Goal: Transaction & Acquisition: Purchase product/service

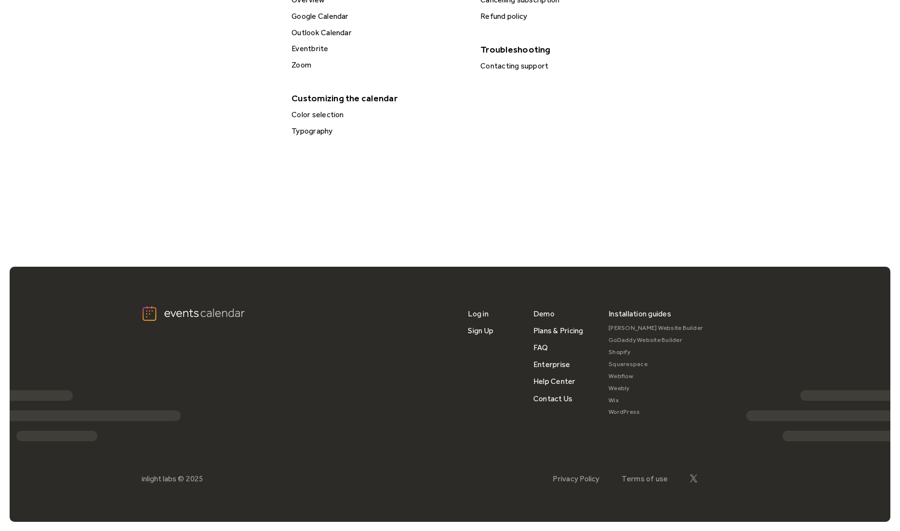
scroll to position [534, 0]
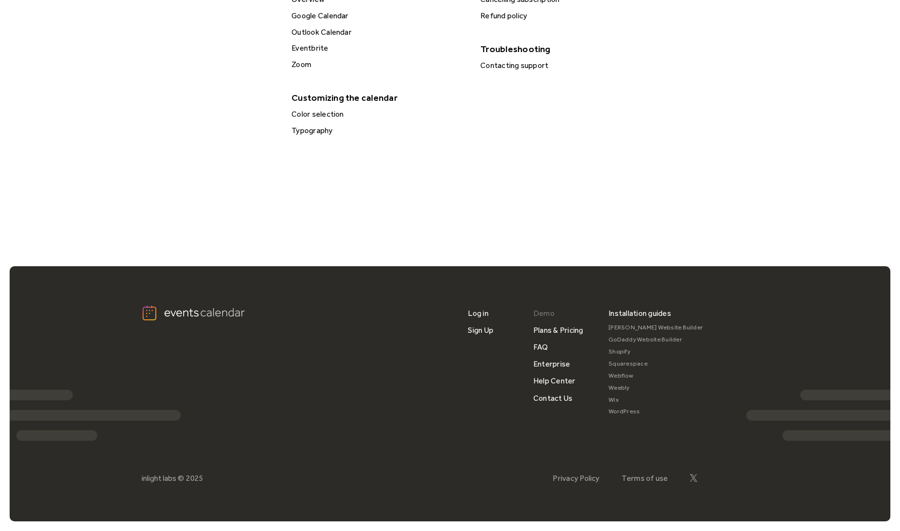
click at [547, 315] on link "Demo" at bounding box center [543, 313] width 21 height 17
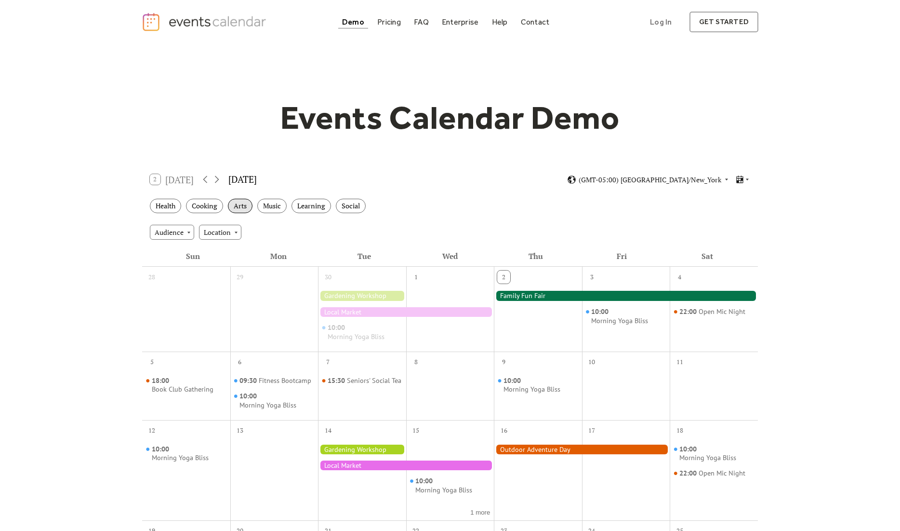
click at [249, 208] on div "Arts" at bounding box center [240, 206] width 25 height 15
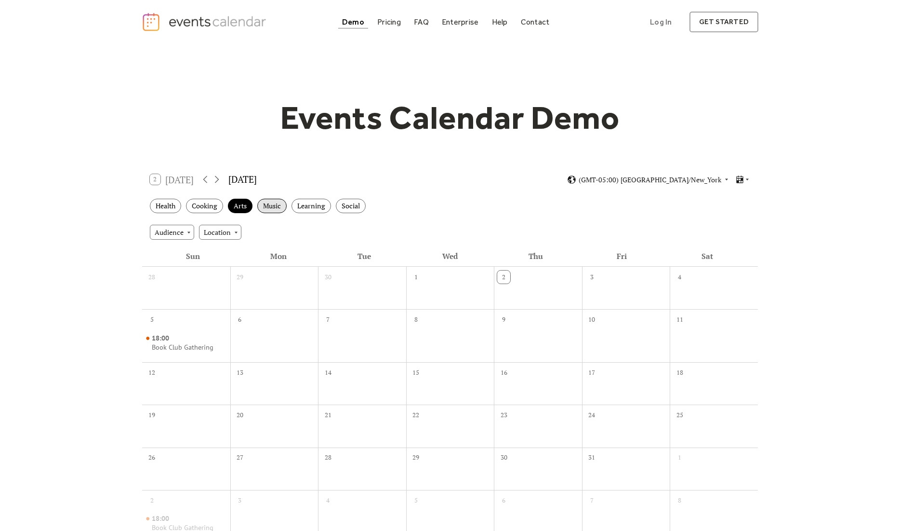
click at [274, 206] on div "Music" at bounding box center [271, 206] width 29 height 15
click at [317, 209] on div "Learning" at bounding box center [312, 206] width 40 height 15
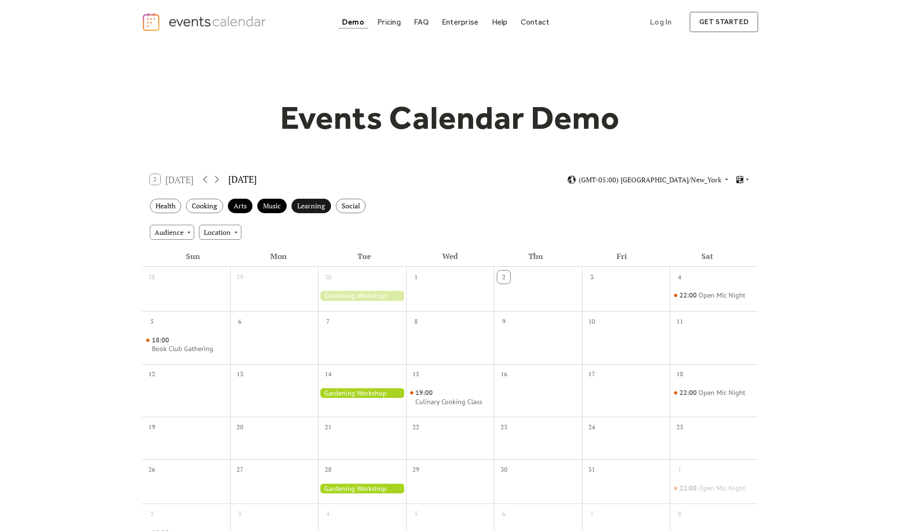
click at [317, 209] on div "Learning" at bounding box center [312, 206] width 40 height 15
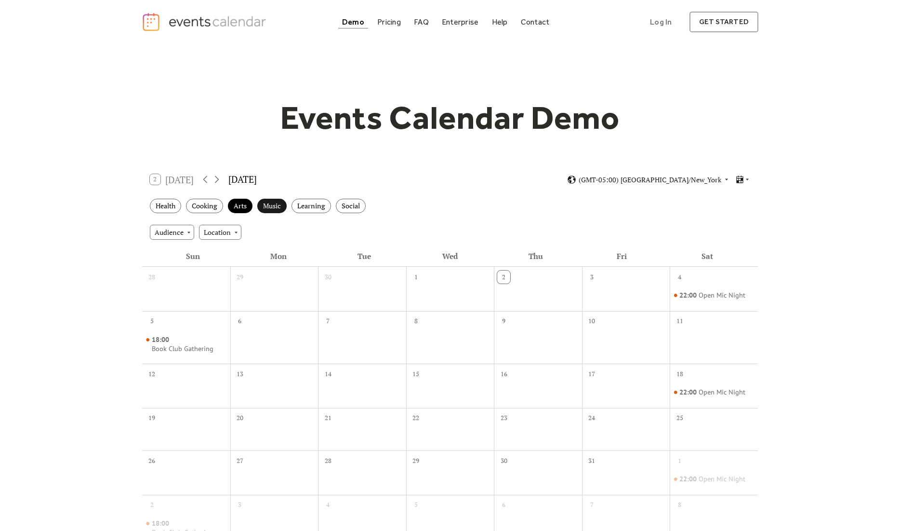
click at [271, 206] on div "Music" at bounding box center [271, 206] width 29 height 15
click at [238, 202] on div "Arts" at bounding box center [240, 206] width 25 height 15
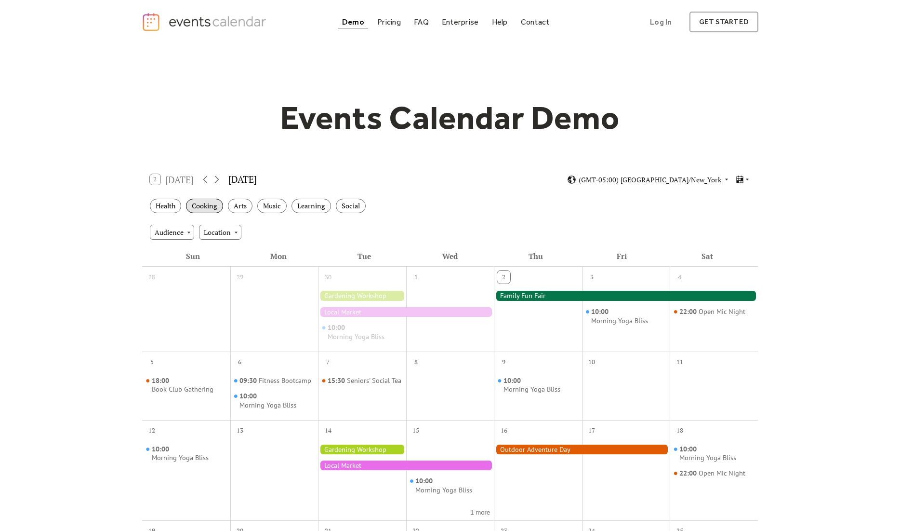
click at [207, 203] on div "Cooking" at bounding box center [204, 206] width 37 height 15
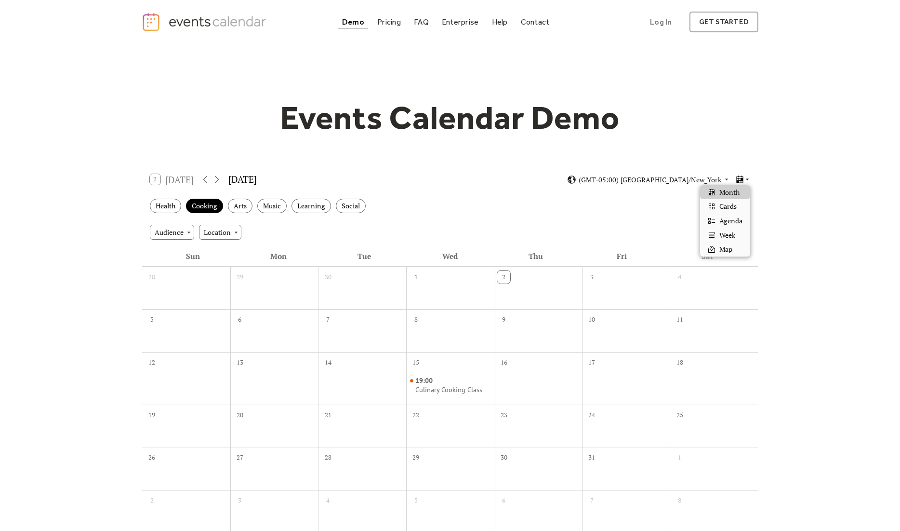
click at [743, 176] on icon at bounding box center [739, 179] width 9 height 9
click at [729, 206] on span "Cards" at bounding box center [727, 206] width 17 height 11
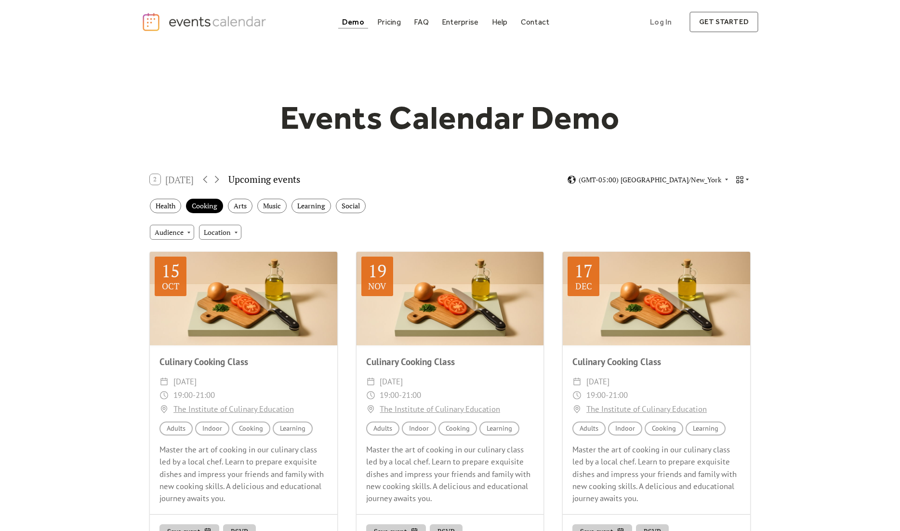
click at [745, 178] on icon at bounding box center [747, 179] width 6 height 6
click at [727, 221] on span "Agenda" at bounding box center [730, 220] width 23 height 11
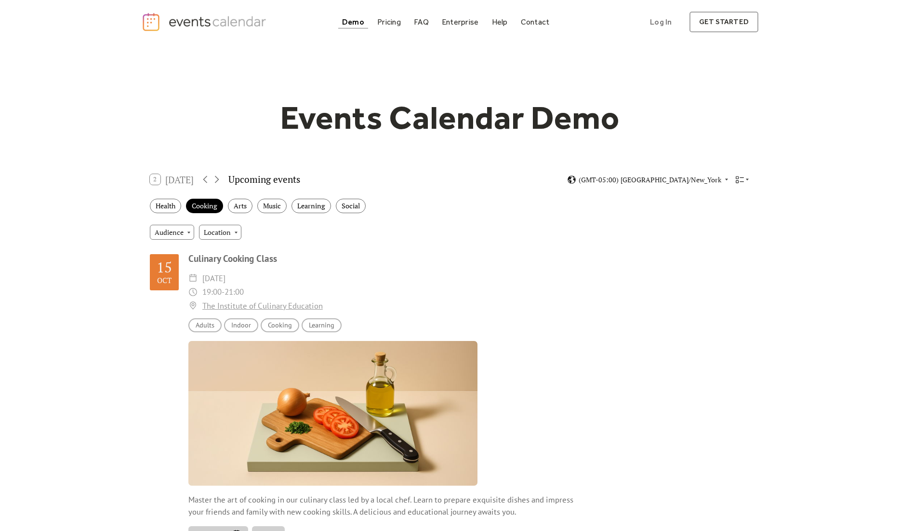
click at [734, 178] on div "(GMT-05:00) [GEOGRAPHIC_DATA]/New_York" at bounding box center [658, 179] width 183 height 9
click at [736, 182] on icon at bounding box center [739, 179] width 9 height 9
click at [734, 248] on div "Map" at bounding box center [725, 249] width 50 height 14
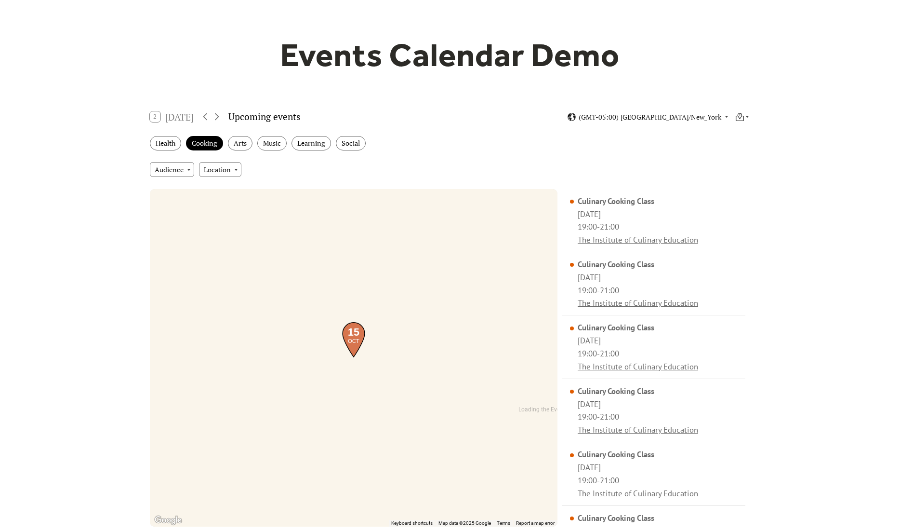
scroll to position [60, 0]
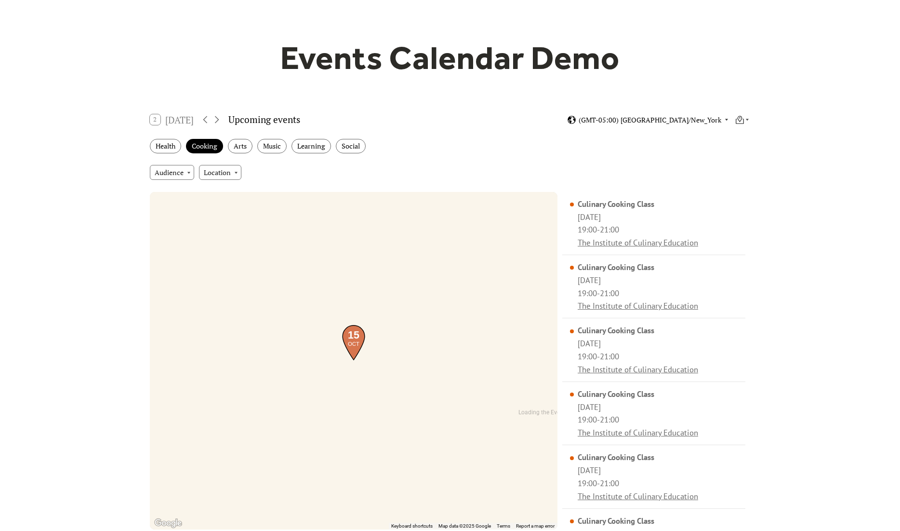
click at [696, 122] on span "(GMT-05:00) [GEOGRAPHIC_DATA]/New_York" at bounding box center [650, 120] width 143 height 7
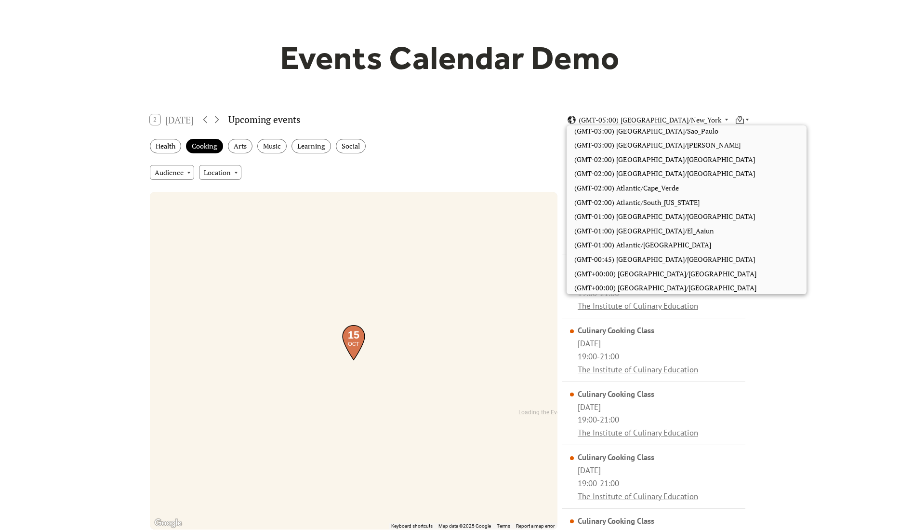
scroll to position [1219, 0]
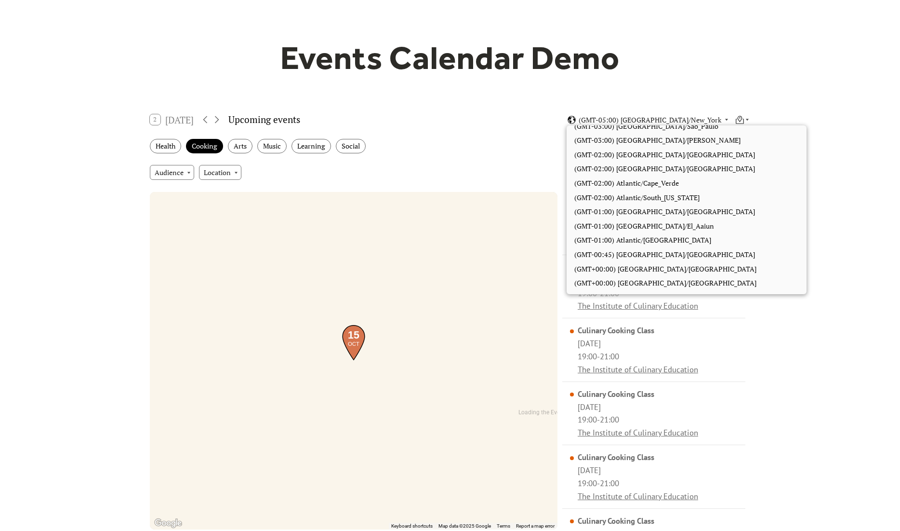
click at [817, 189] on div "Events Calendar Demo Loading the Events Calendar..." at bounding box center [450, 299] width 900 height 631
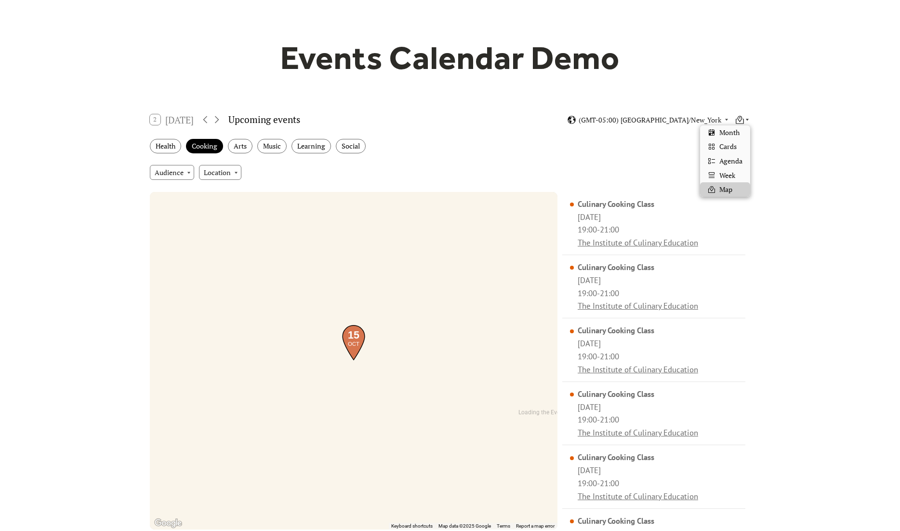
click at [746, 116] on div at bounding box center [742, 119] width 15 height 9
click at [731, 130] on span "Month" at bounding box center [729, 132] width 20 height 11
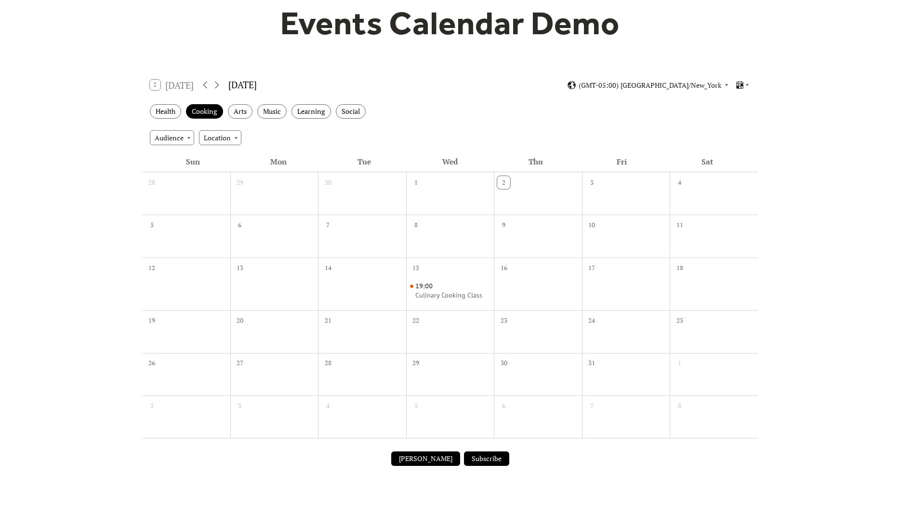
scroll to position [0, 0]
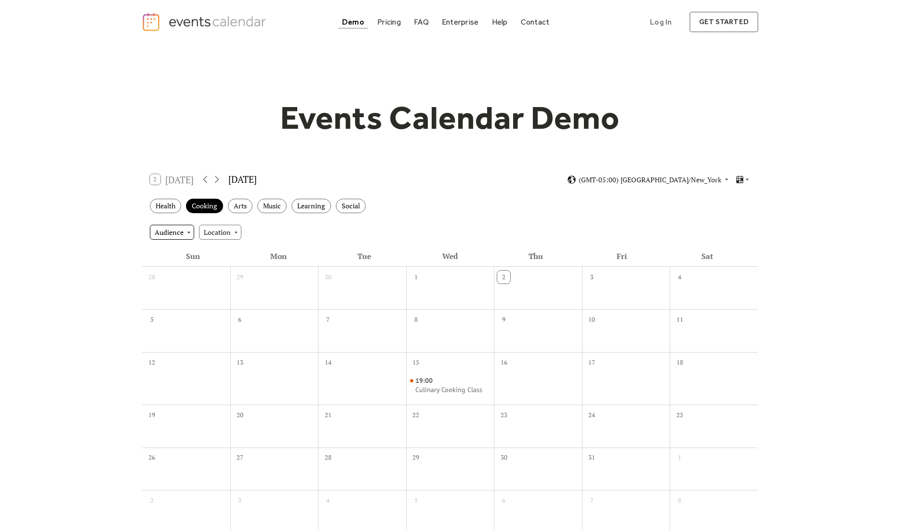
click at [178, 231] on div "Audience" at bounding box center [172, 232] width 44 height 14
click at [247, 234] on div "Audience Location" at bounding box center [450, 232] width 616 height 26
click at [222, 233] on div "Location" at bounding box center [220, 232] width 42 height 14
click at [234, 258] on div "Outdoor" at bounding box center [224, 261] width 51 height 14
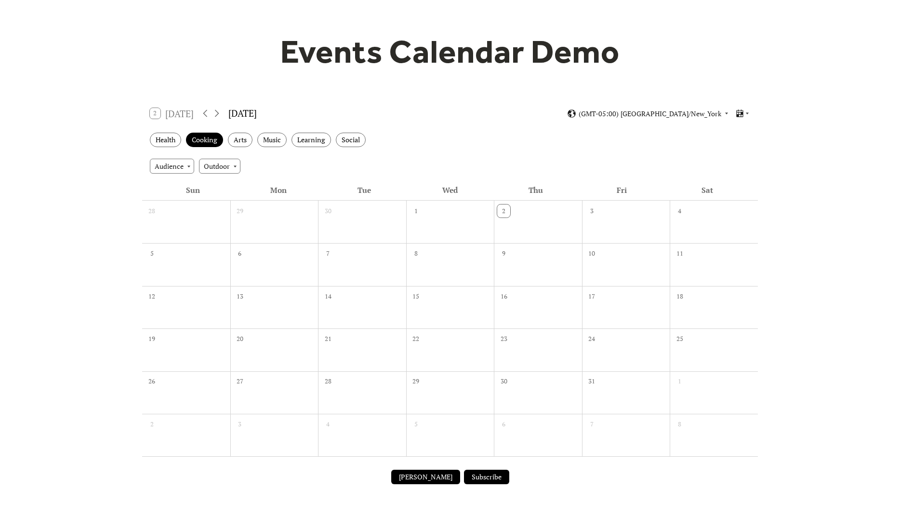
scroll to position [21, 0]
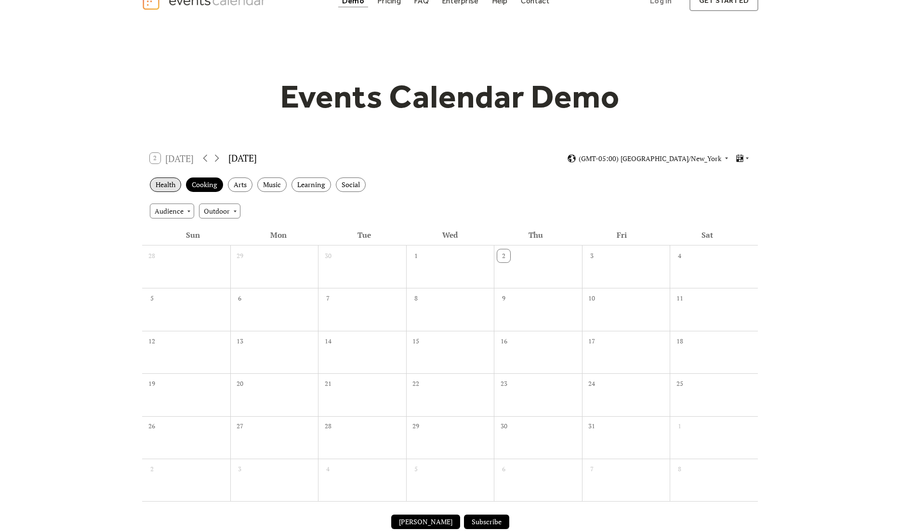
click at [176, 182] on div "Health" at bounding box center [165, 184] width 31 height 15
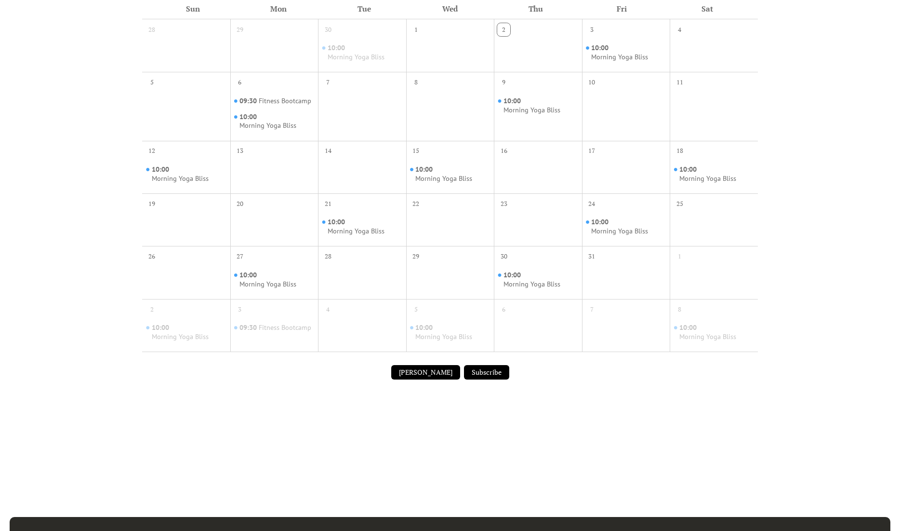
scroll to position [276, 0]
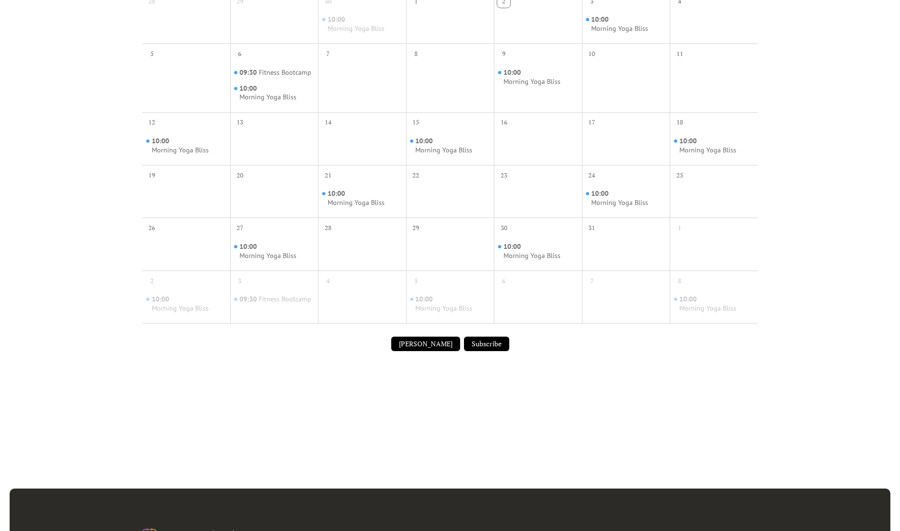
click at [327, 195] on div "10:00 Morning Yoga Bliss" at bounding box center [362, 198] width 88 height 18
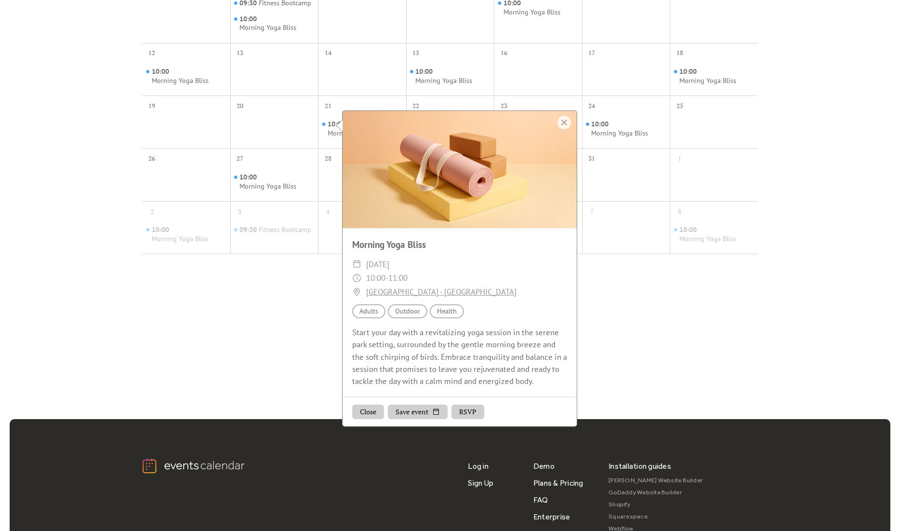
scroll to position [379, 0]
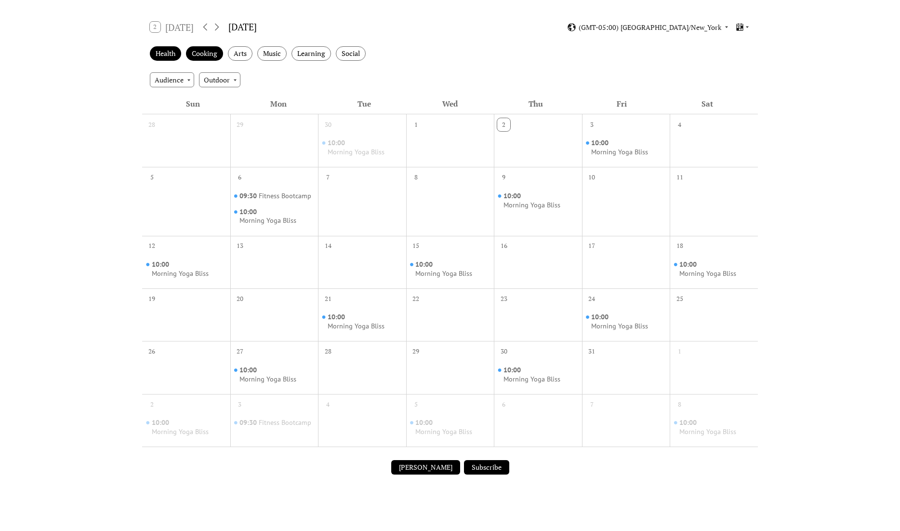
scroll to position [0, 0]
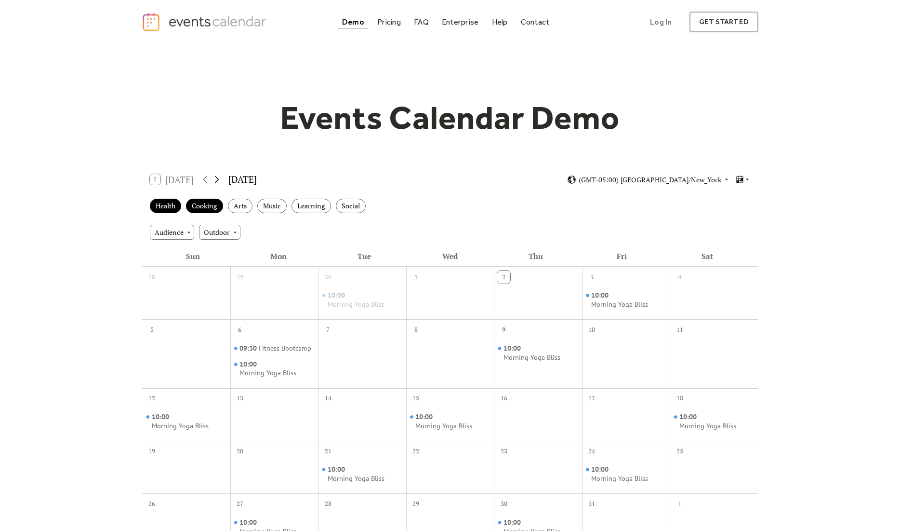
click at [216, 177] on icon at bounding box center [217, 179] width 12 height 12
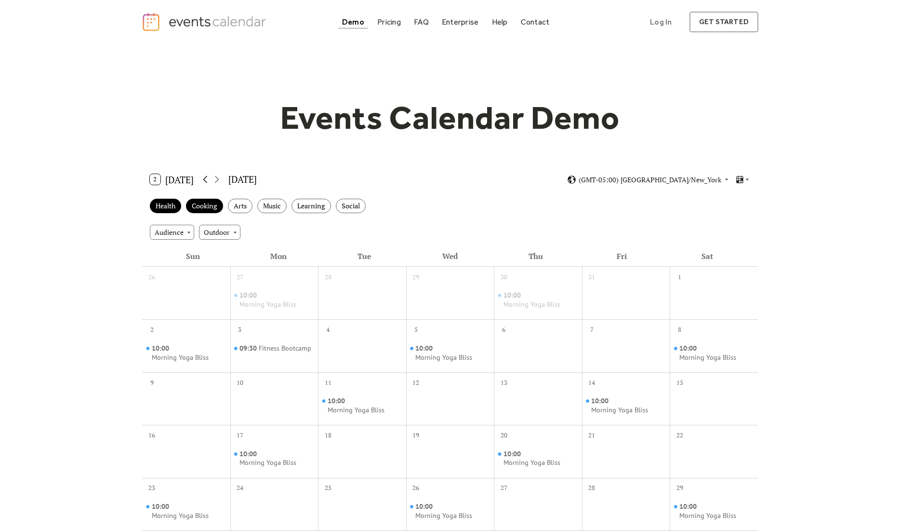
click at [206, 177] on icon at bounding box center [205, 179] width 4 height 7
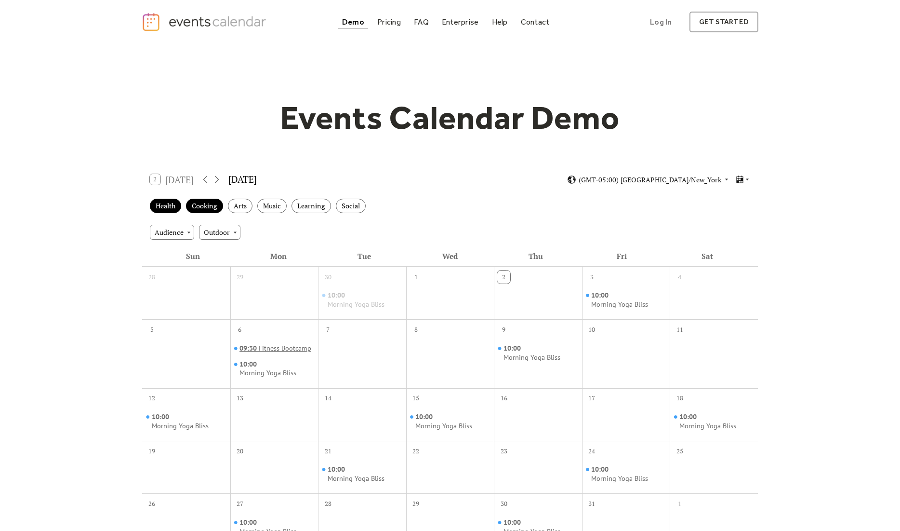
click at [281, 352] on div "09:30 Fitness Bootcamp" at bounding box center [275, 349] width 72 height 10
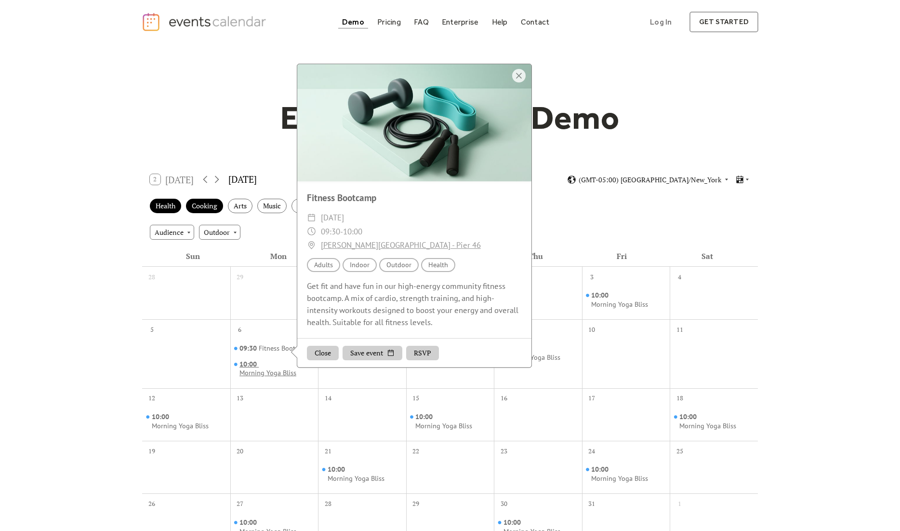
click at [285, 366] on div "10:00 Morning Yoga Bliss" at bounding box center [276, 368] width 75 height 18
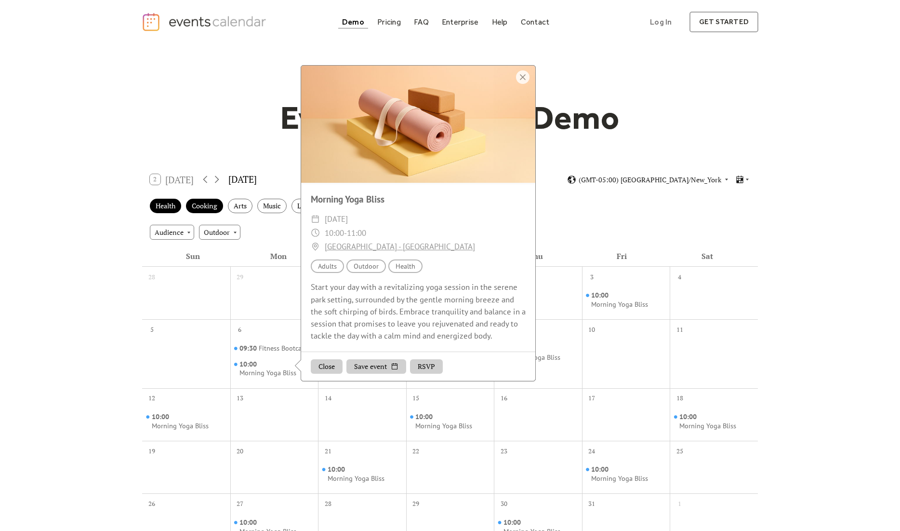
click at [775, 356] on div "Events Calendar Demo Loading the Events Calendar..." at bounding box center [450, 365] width 900 height 643
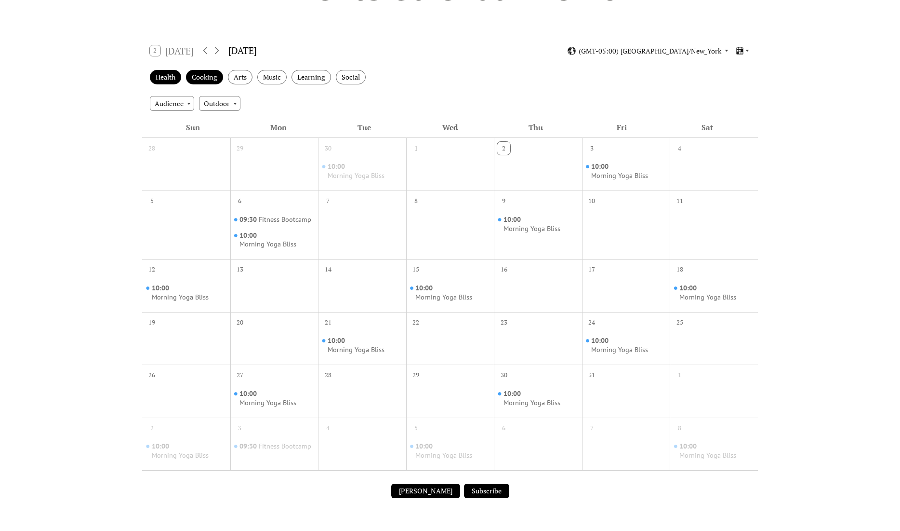
scroll to position [125, 0]
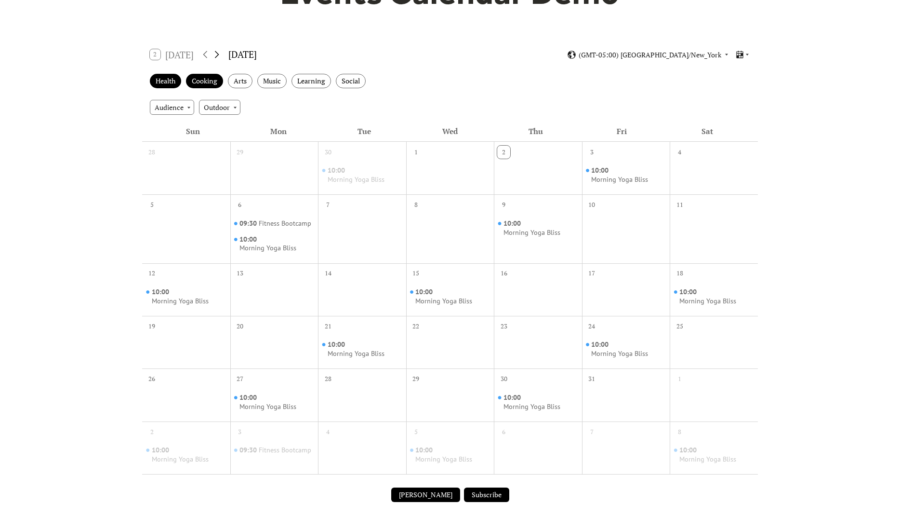
click at [214, 53] on icon at bounding box center [217, 55] width 12 height 12
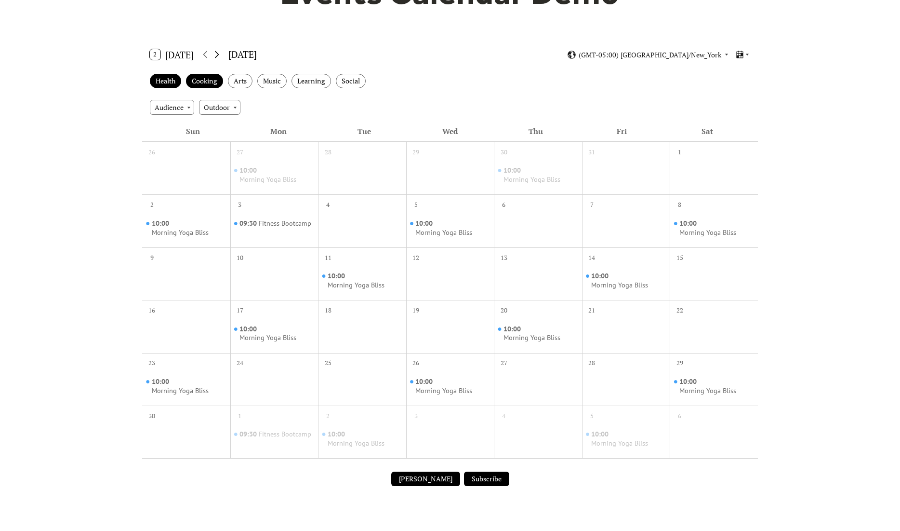
click at [214, 53] on icon at bounding box center [217, 55] width 12 height 12
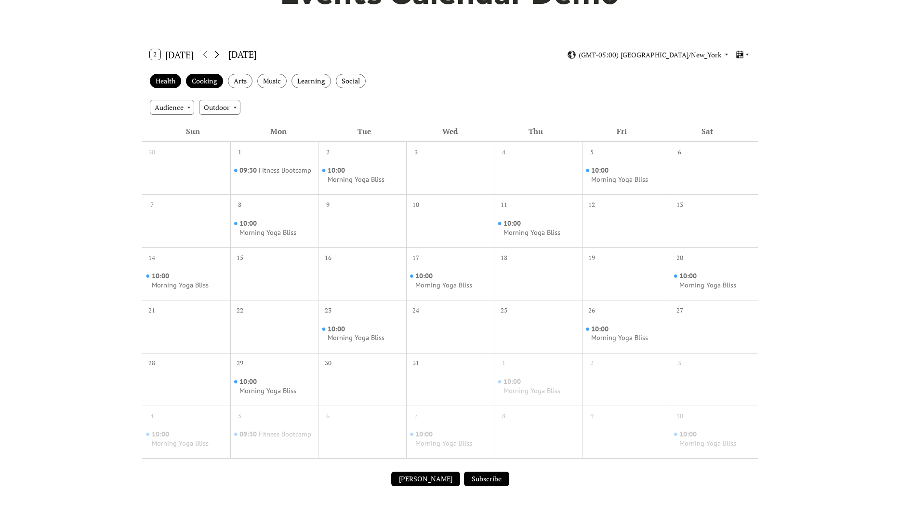
click at [214, 53] on icon at bounding box center [217, 55] width 12 height 12
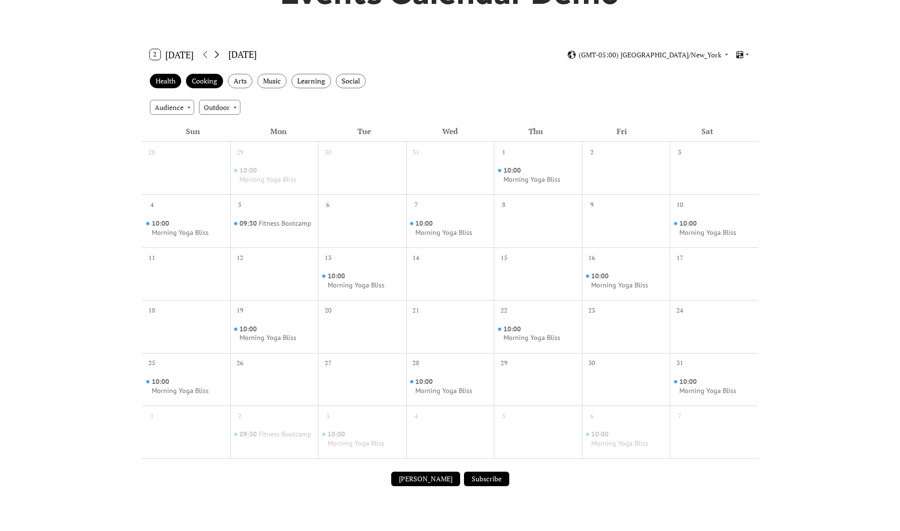
click at [214, 53] on icon at bounding box center [217, 55] width 12 height 12
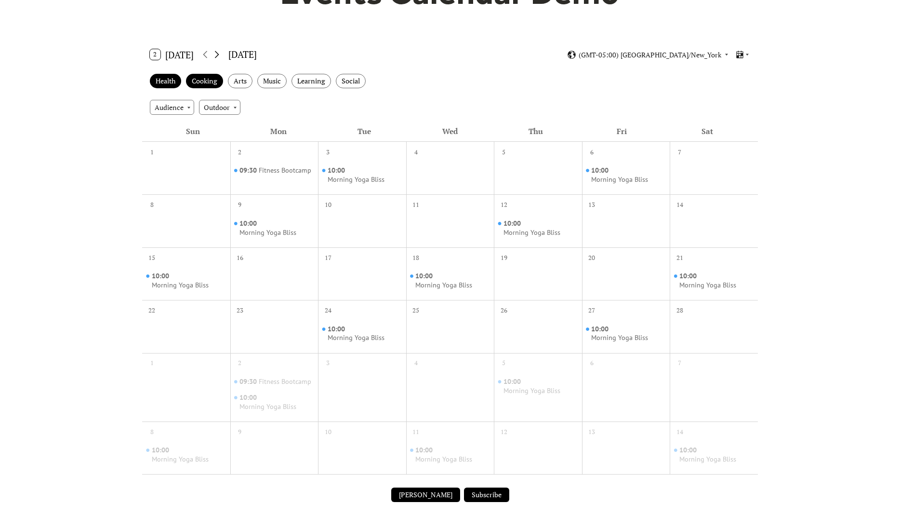
click at [214, 53] on icon at bounding box center [217, 55] width 12 height 12
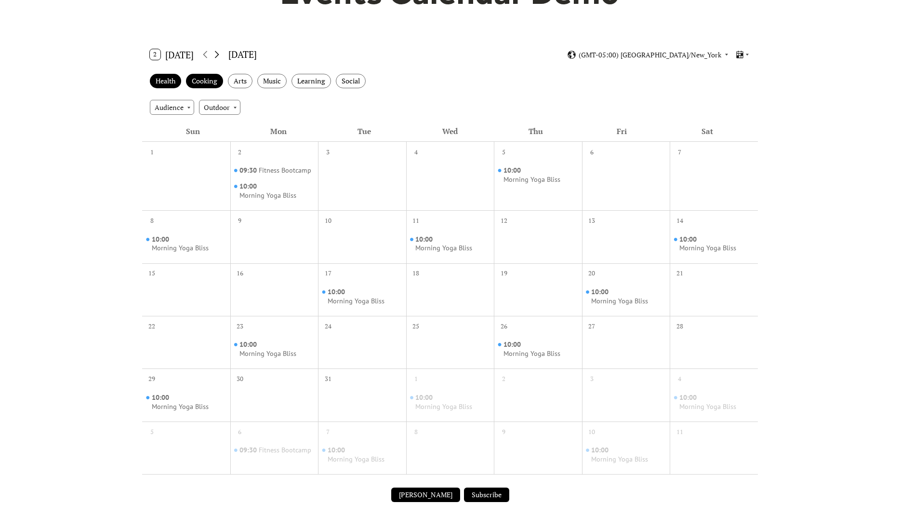
click at [214, 53] on icon at bounding box center [217, 55] width 12 height 12
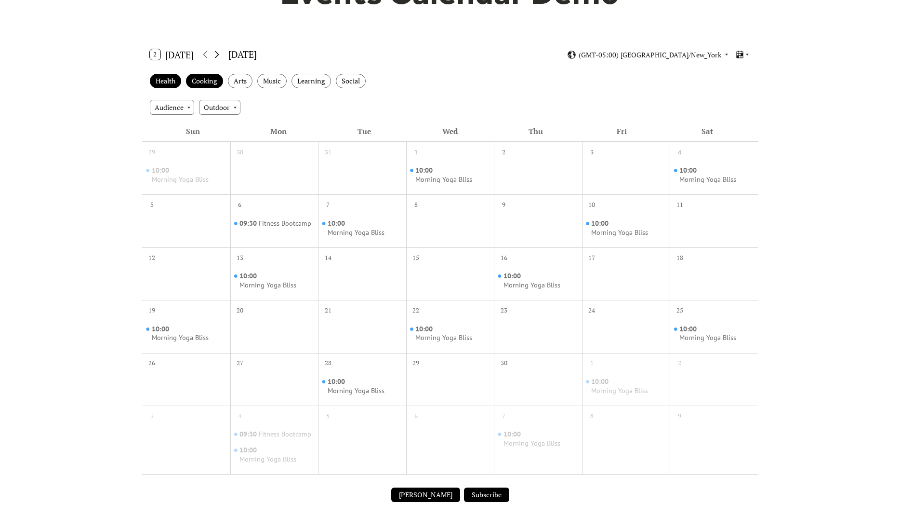
click at [214, 53] on icon at bounding box center [217, 55] width 12 height 12
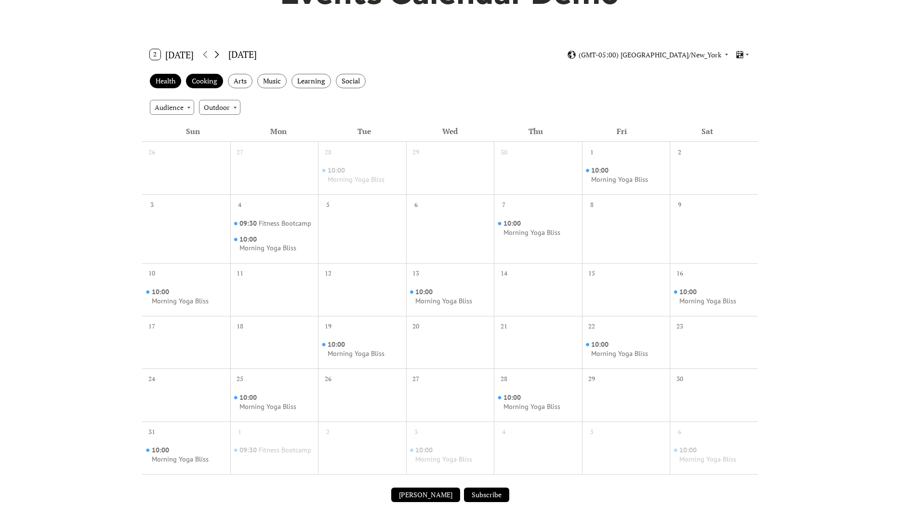
click at [214, 53] on icon at bounding box center [217, 55] width 12 height 12
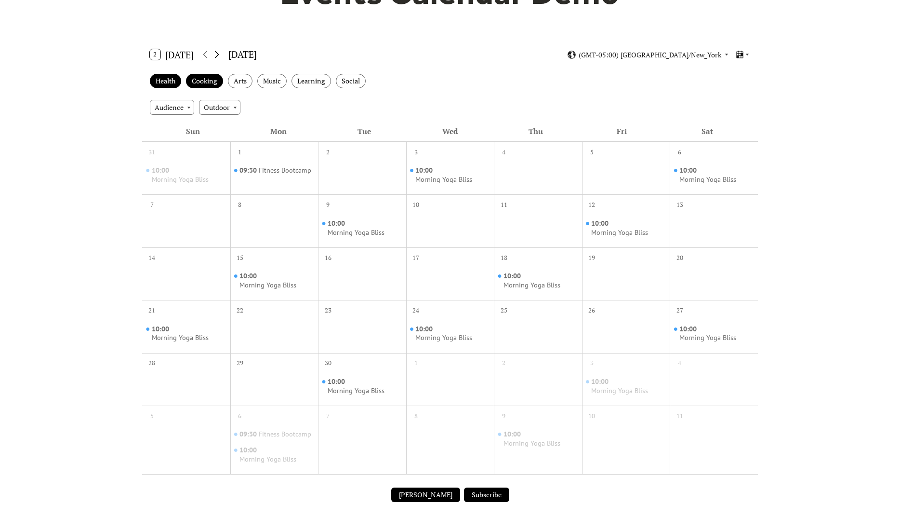
click at [214, 53] on icon at bounding box center [217, 55] width 12 height 12
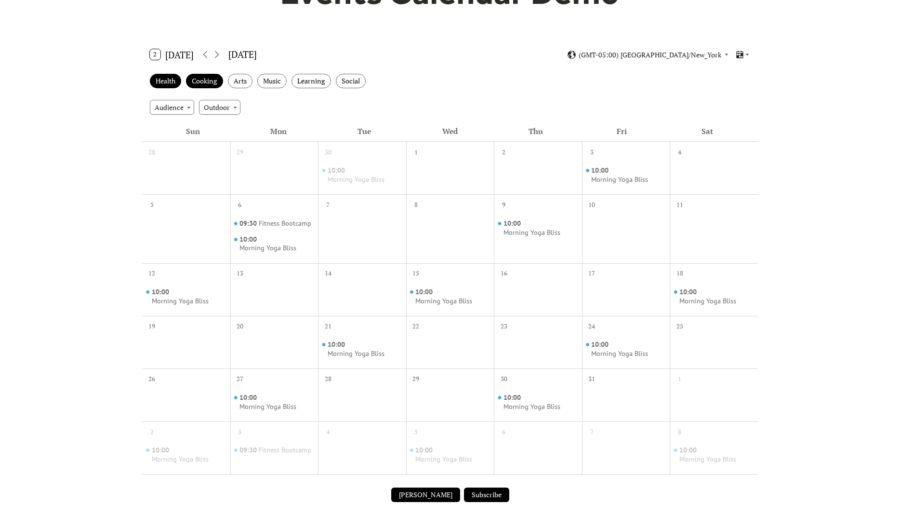
drag, startPoint x: 234, startPoint y: 75, endPoint x: 256, endPoint y: 77, distance: 21.8
click at [235, 75] on div "Arts" at bounding box center [240, 81] width 25 height 15
click at [279, 78] on div "Music" at bounding box center [271, 81] width 29 height 15
drag, startPoint x: 304, startPoint y: 77, endPoint x: 348, endPoint y: 84, distance: 45.4
click at [304, 77] on div "Learning" at bounding box center [312, 81] width 40 height 15
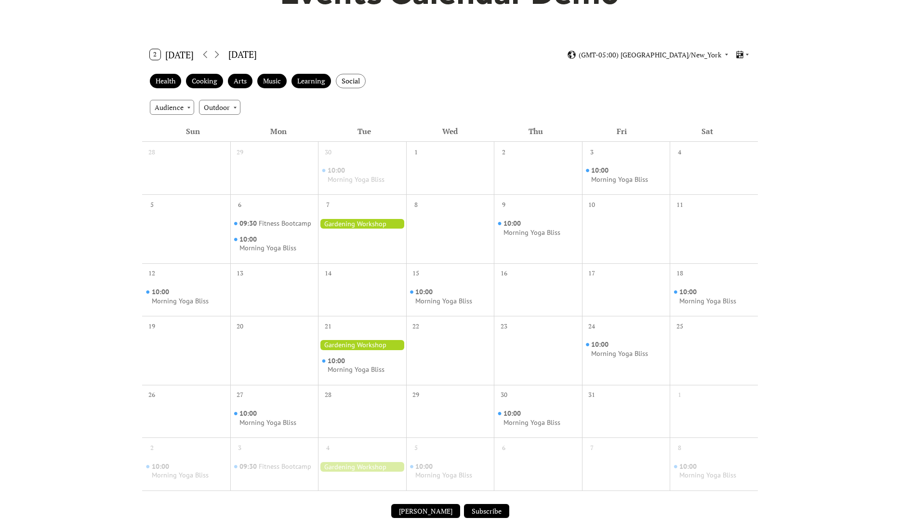
click at [366, 224] on div at bounding box center [362, 224] width 88 height 10
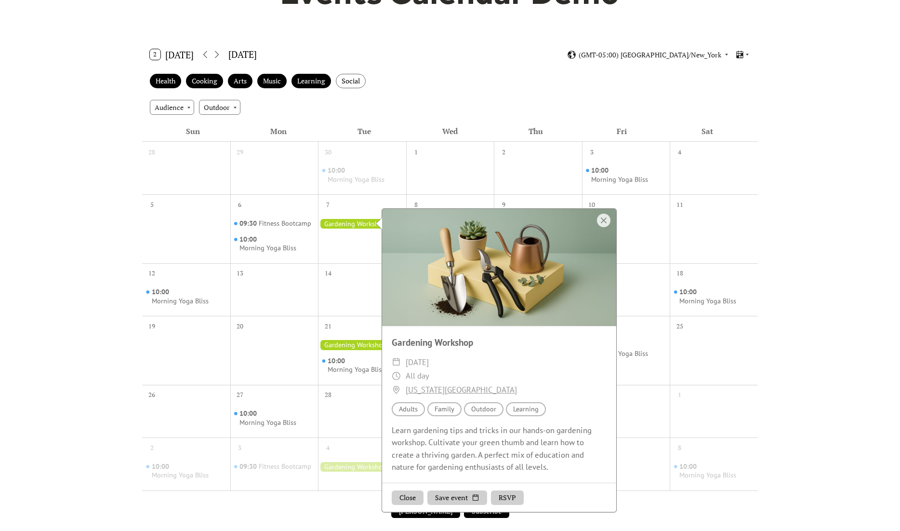
click at [345, 259] on div "7" at bounding box center [362, 228] width 88 height 68
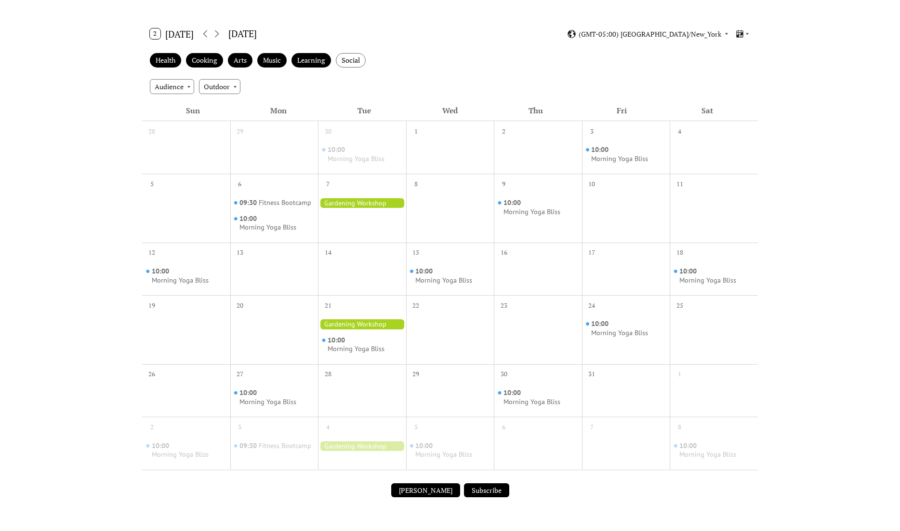
scroll to position [165, 0]
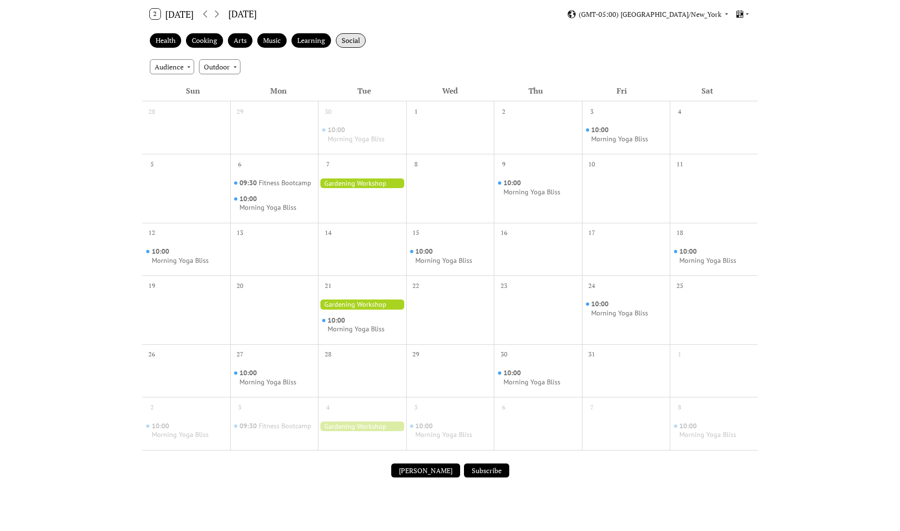
click at [353, 37] on div "Social" at bounding box center [351, 40] width 30 height 15
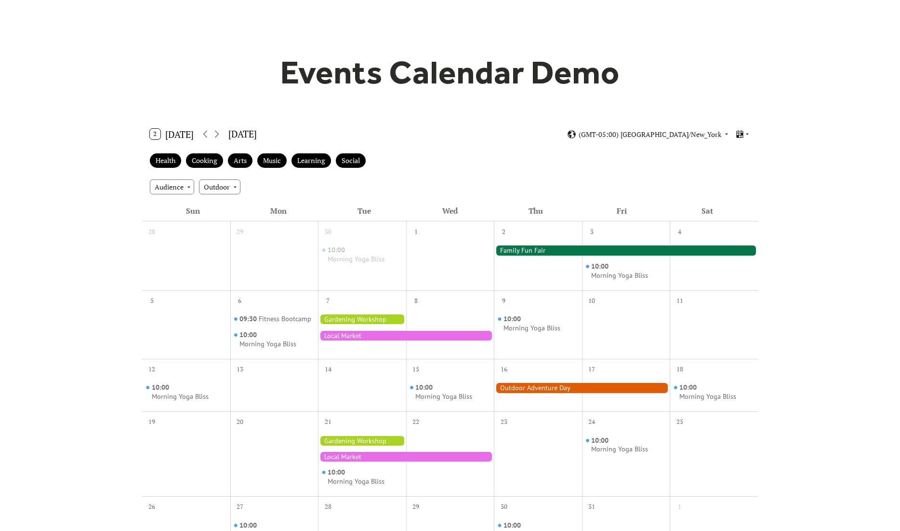
scroll to position [37, 0]
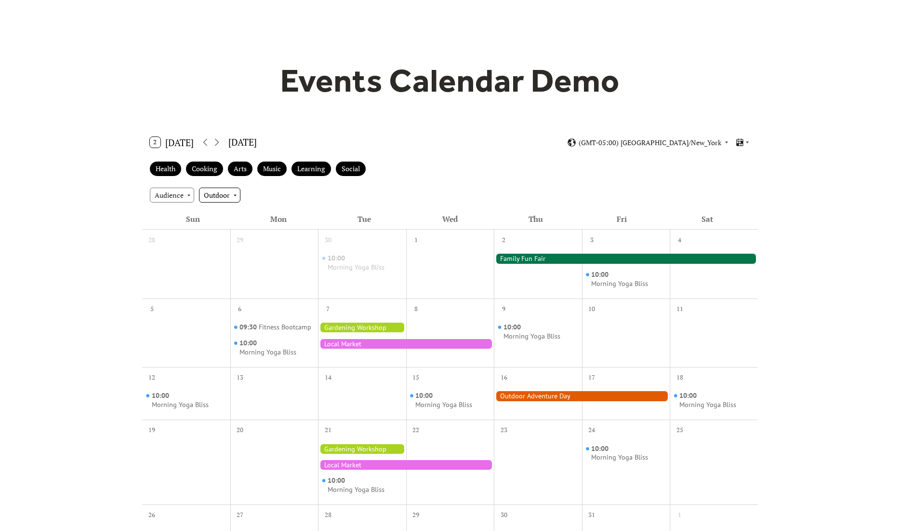
click at [217, 193] on div "Outdoor" at bounding box center [219, 194] width 41 height 14
click at [226, 209] on div "Clear" at bounding box center [224, 210] width 51 height 14
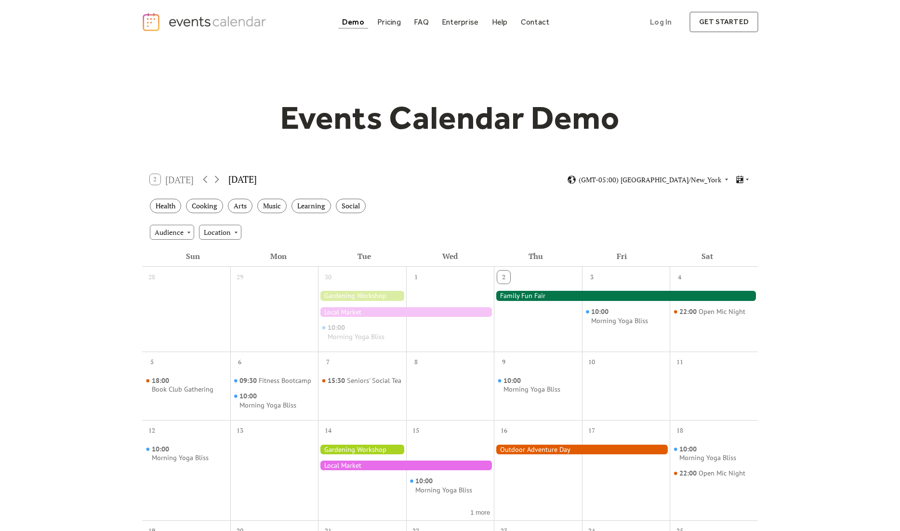
scroll to position [0, 0]
click at [394, 22] on div "Pricing" at bounding box center [389, 21] width 24 height 5
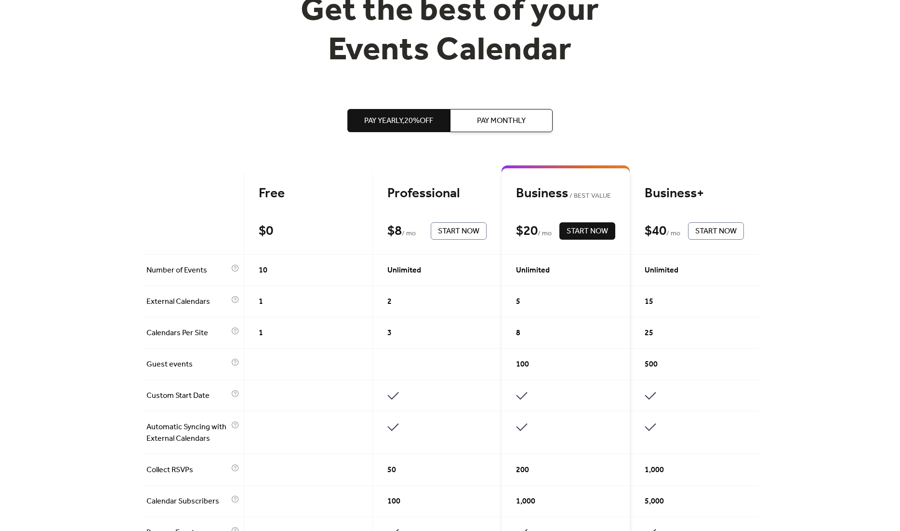
scroll to position [110, 0]
click at [500, 120] on span "Pay Monthly" at bounding box center [501, 121] width 49 height 12
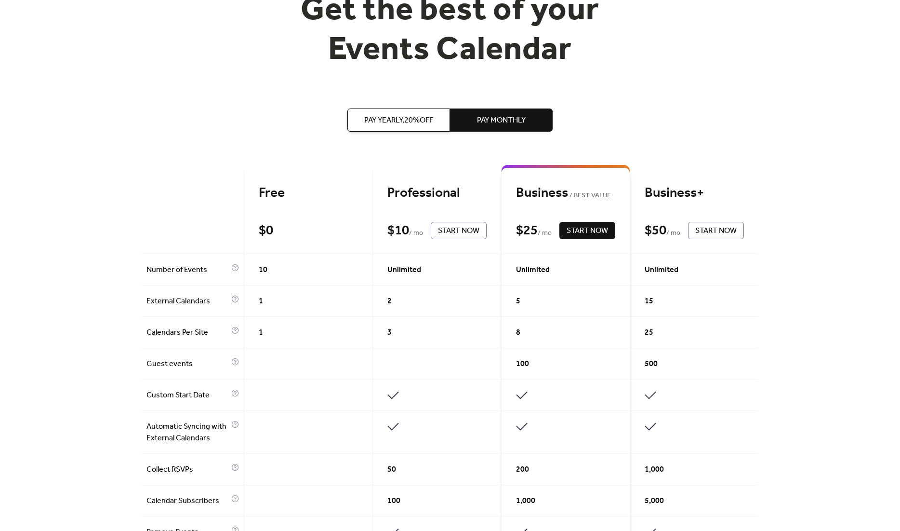
click at [382, 115] on span "Pay Yearly, 20% off" at bounding box center [398, 121] width 69 height 12
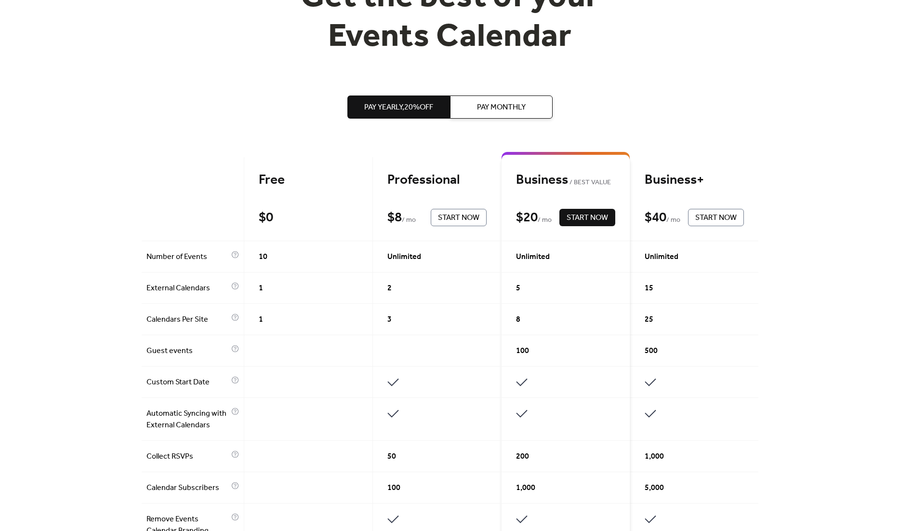
scroll to position [0, 0]
